Goal: Find specific page/section: Find specific page/section

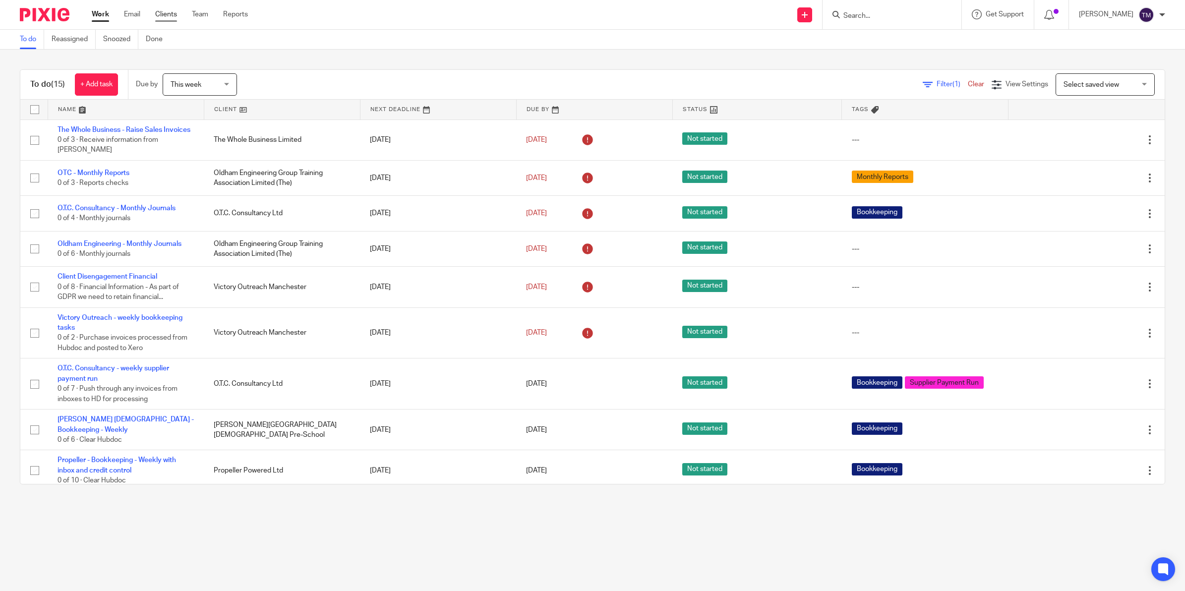
click at [157, 14] on link "Clients" at bounding box center [166, 14] width 22 height 10
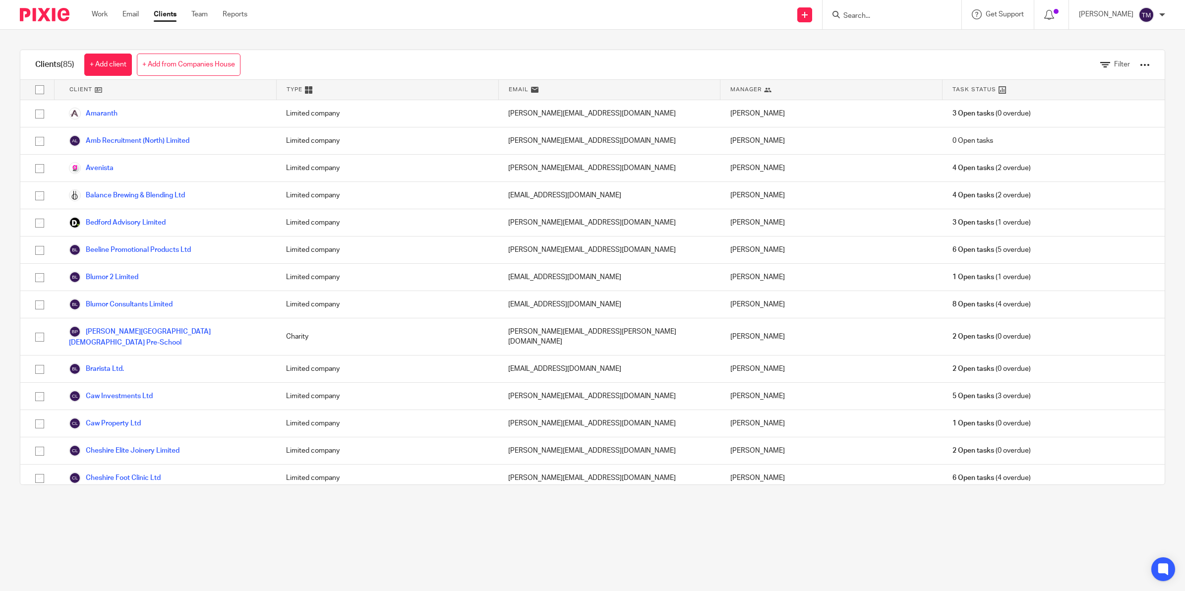
click at [897, 15] on input "Search" at bounding box center [886, 16] width 89 height 9
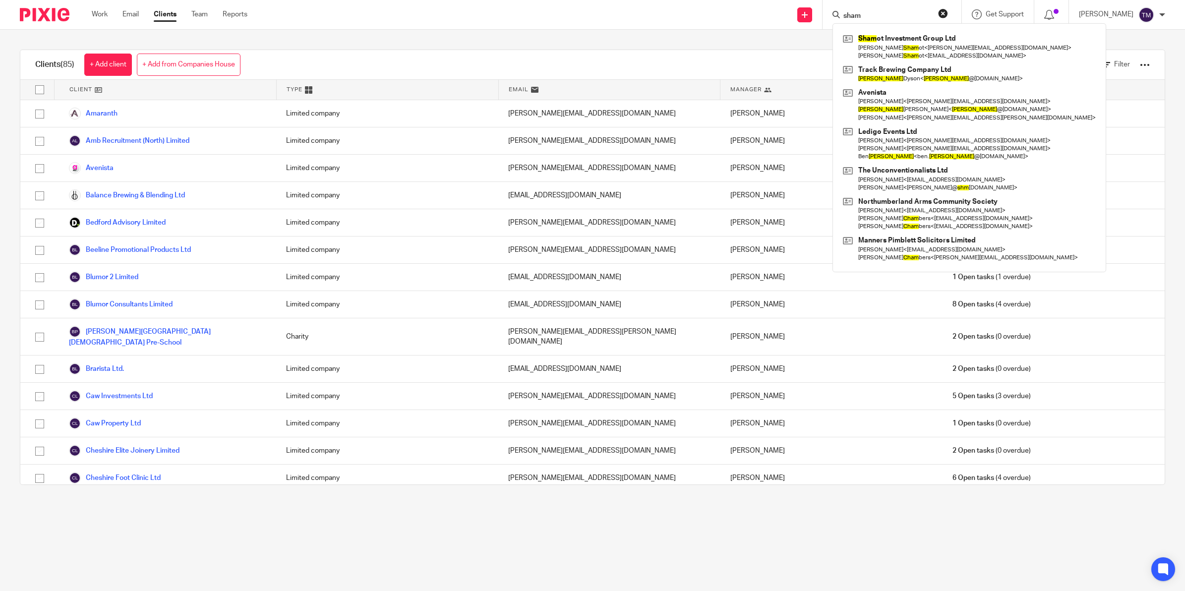
type input "sham"
click button "submit" at bounding box center [0, 0] width 0 height 0
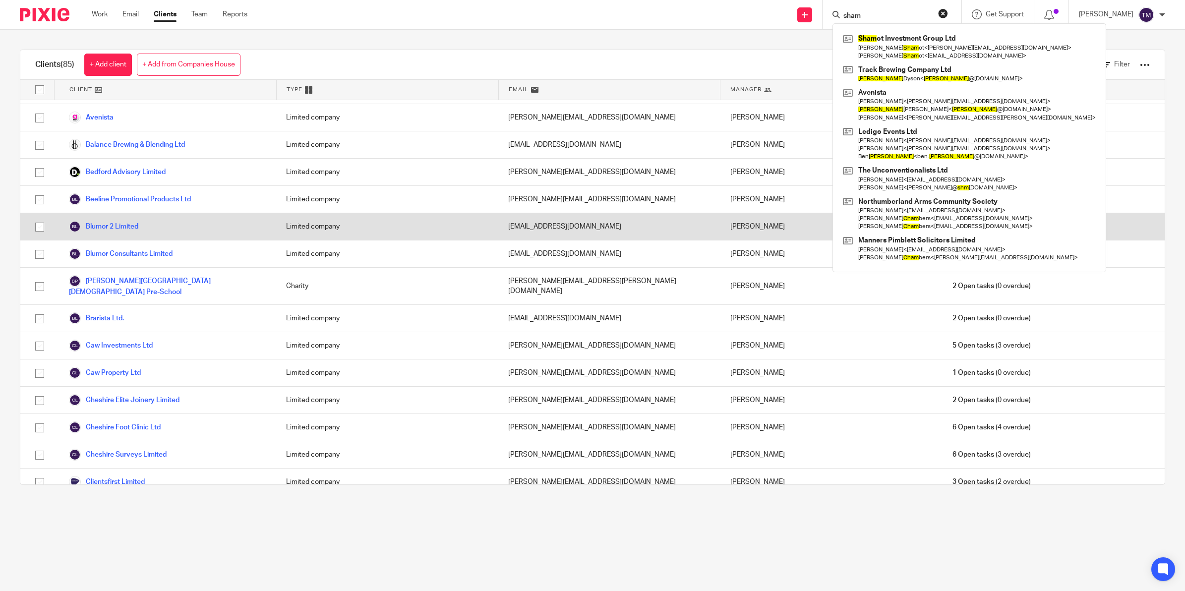
scroll to position [50, 0]
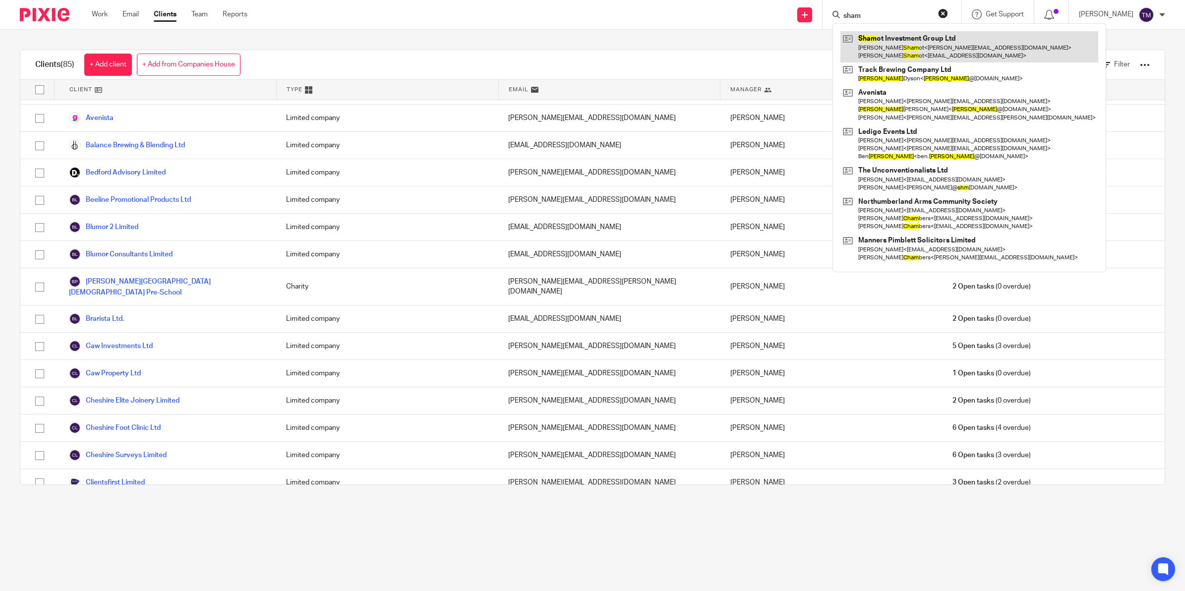
click at [907, 45] on link at bounding box center [969, 46] width 258 height 31
